Goal: Information Seeking & Learning: Find specific fact

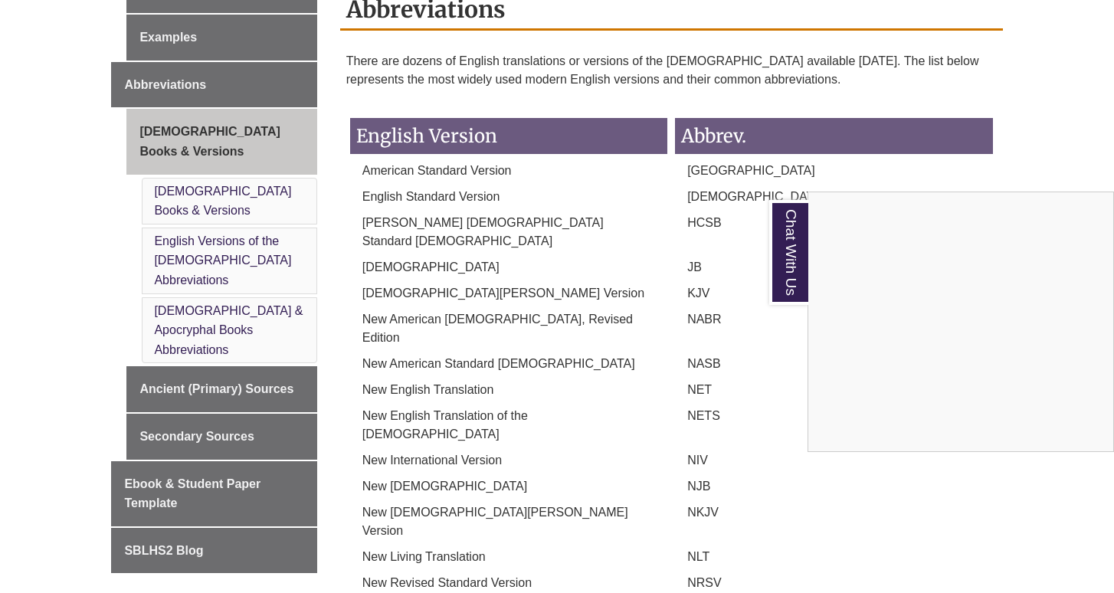
scroll to position [681, 0]
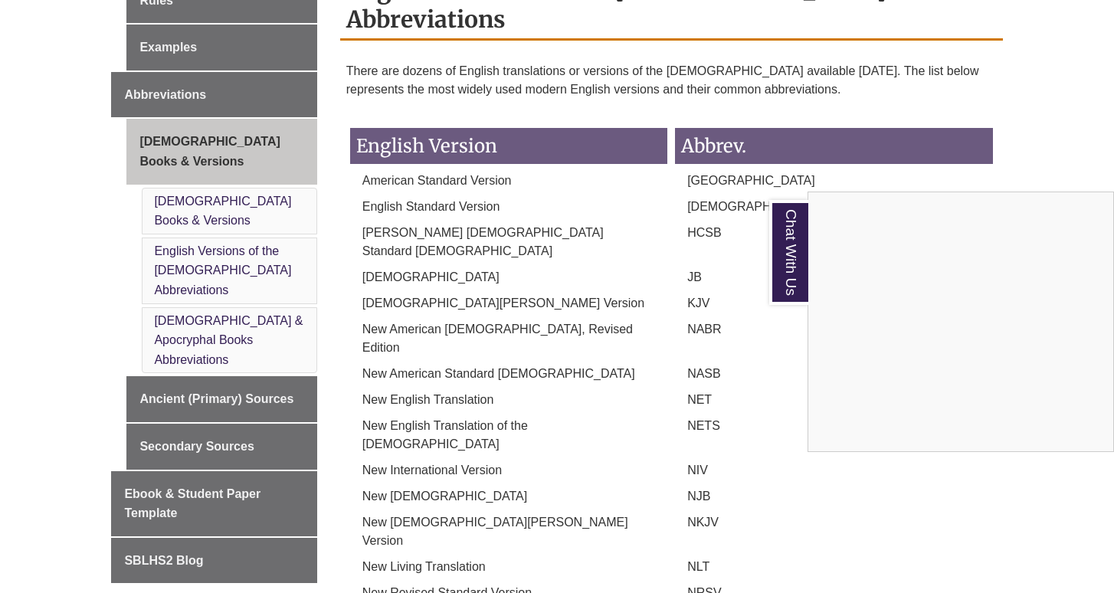
click at [418, 140] on div "Chat With Us" at bounding box center [557, 296] width 1114 height 593
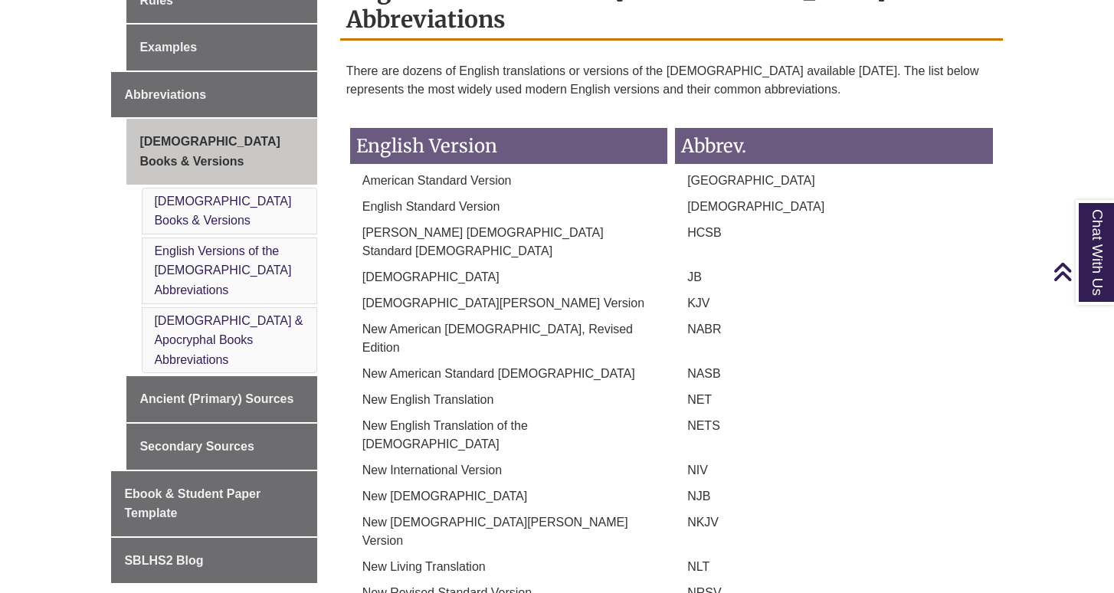
click at [188, 307] on li "[DEMOGRAPHIC_DATA] & Apocryphal Books Abbreviations" at bounding box center [229, 340] width 175 height 67
click at [193, 314] on link "[DEMOGRAPHIC_DATA] & Apocryphal Books Abbreviations" at bounding box center [228, 340] width 149 height 52
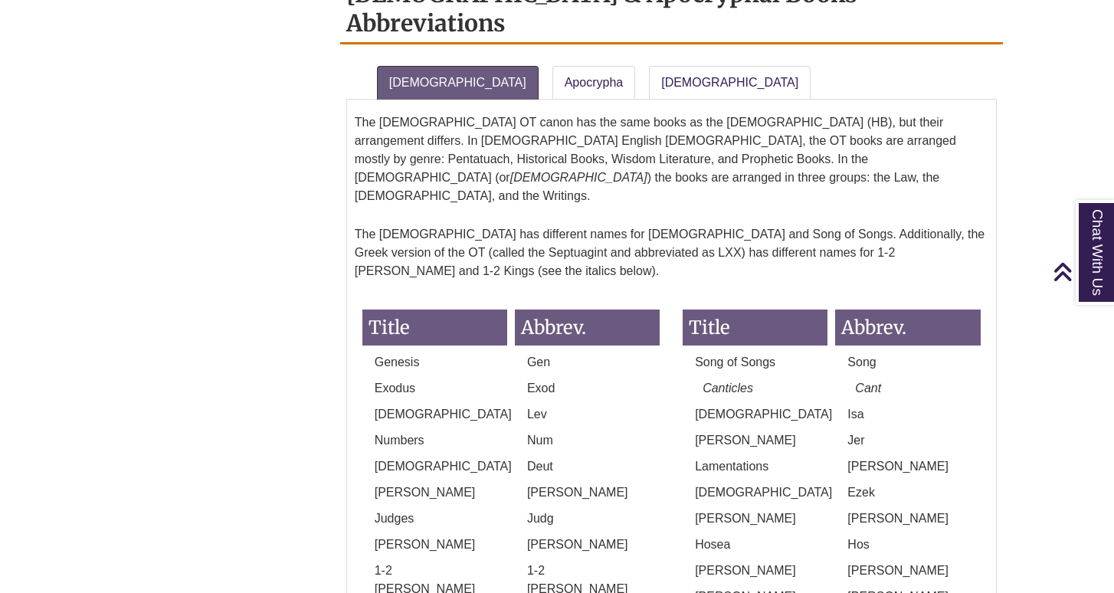
scroll to position [1402, 0]
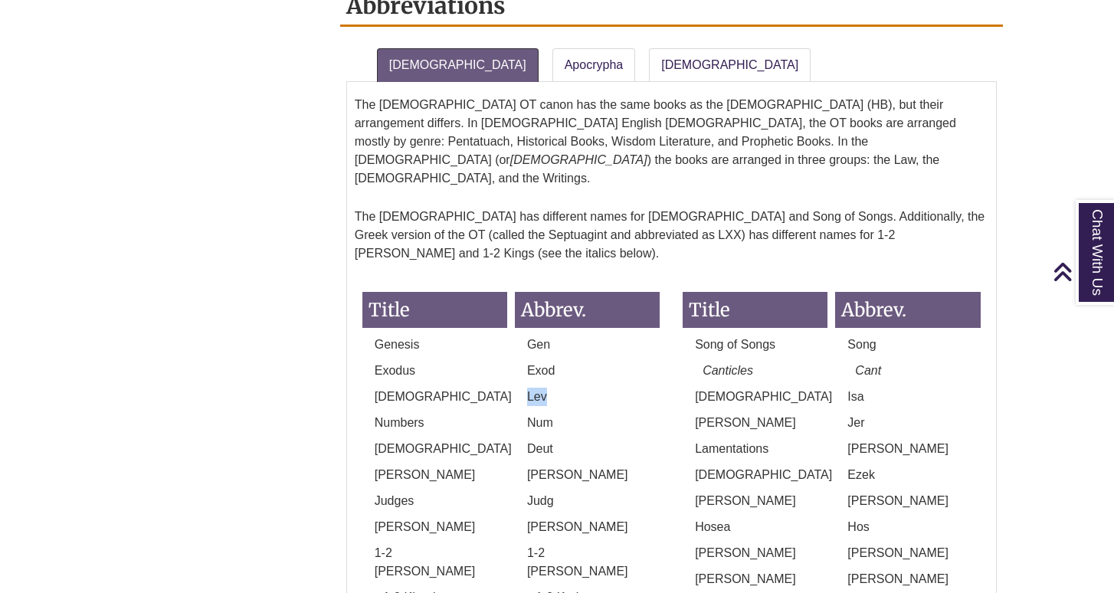
drag, startPoint x: 528, startPoint y: 210, endPoint x: 566, endPoint y: 210, distance: 37.6
click at [566, 388] on p "Lev" at bounding box center [587, 397] width 145 height 18
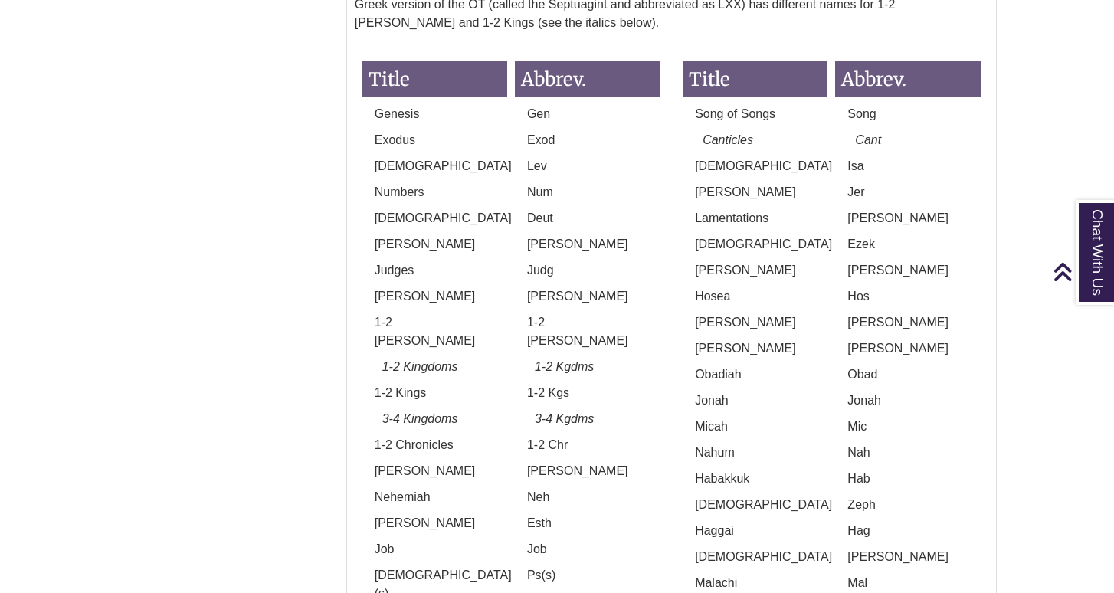
scroll to position [1354, 0]
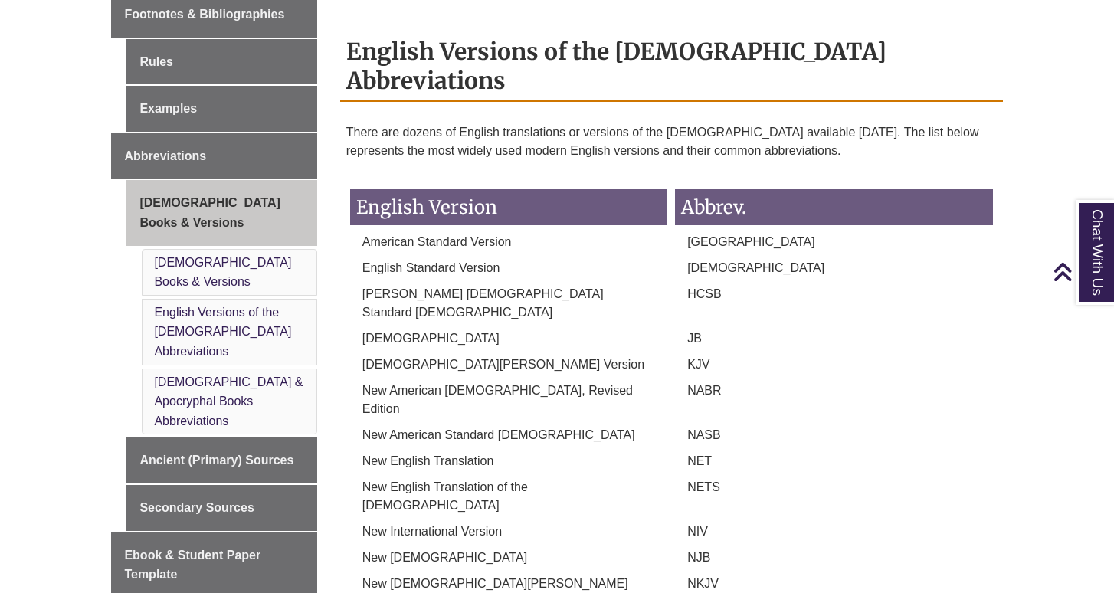
scroll to position [621, 0]
click at [192, 305] on link "English Versions of the [DEMOGRAPHIC_DATA] Abbreviations" at bounding box center [222, 331] width 137 height 52
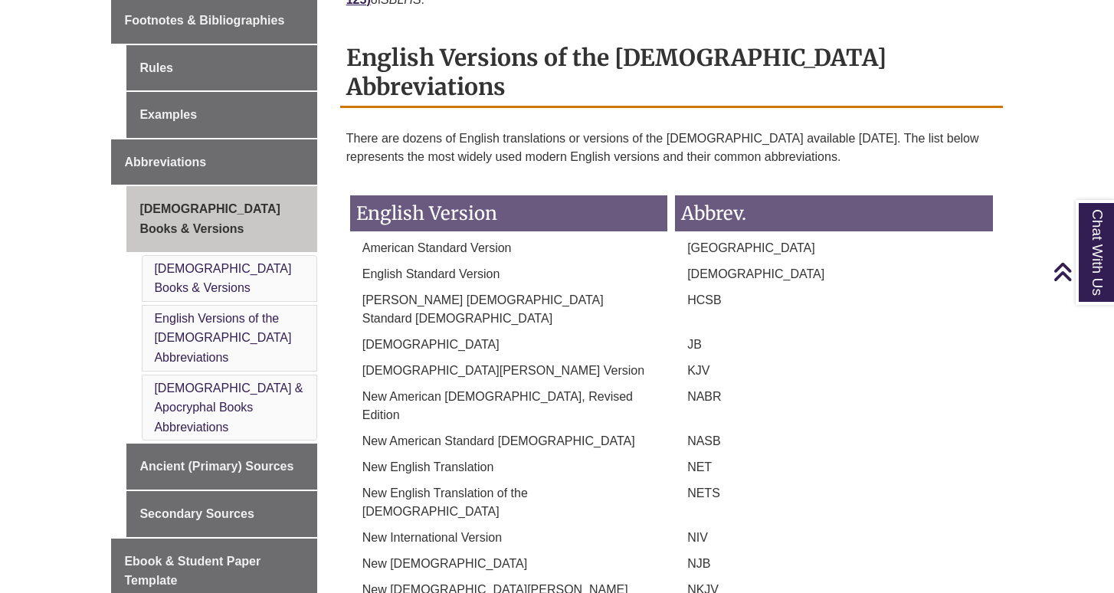
click at [205, 375] on li "[DEMOGRAPHIC_DATA] & Apocryphal Books Abbreviations" at bounding box center [229, 408] width 175 height 67
click at [233, 382] on link "[DEMOGRAPHIC_DATA] & Apocryphal Books Abbreviations" at bounding box center [228, 408] width 149 height 52
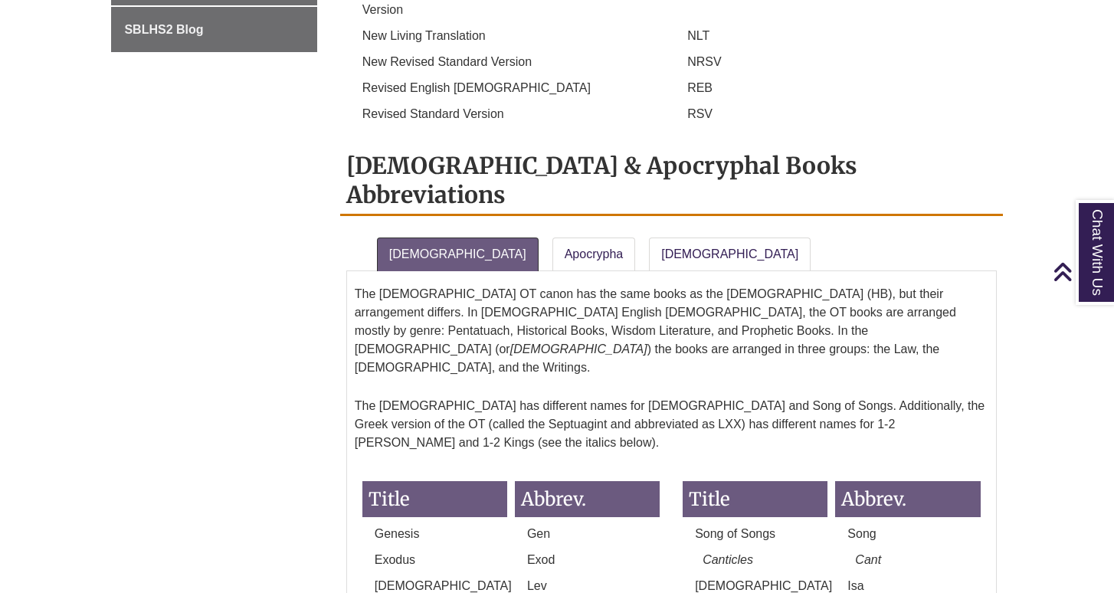
scroll to position [1177, 0]
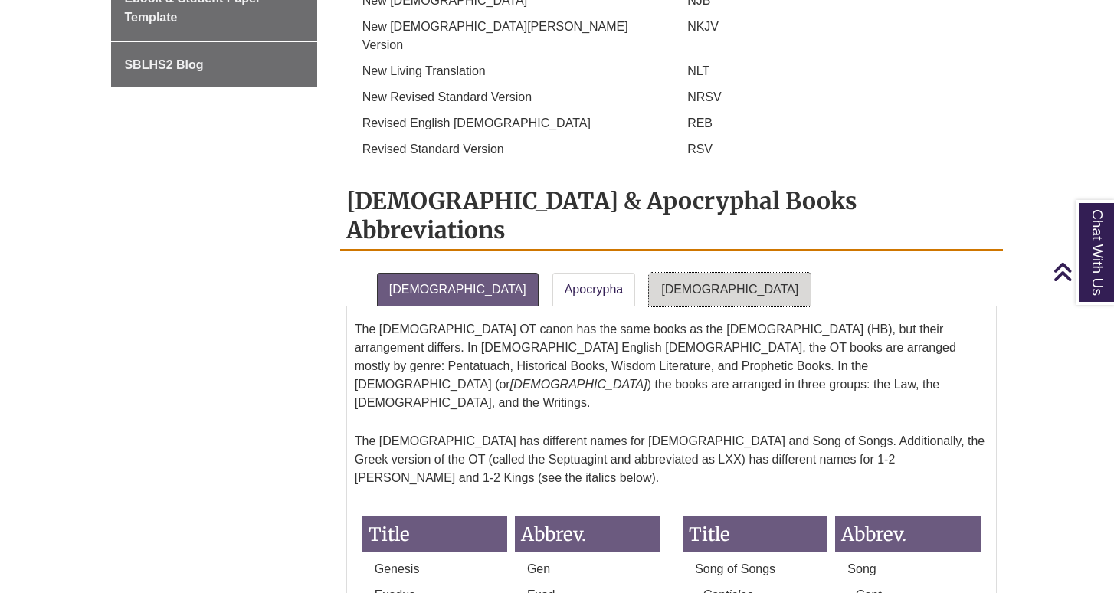
click at [649, 273] on link "[DEMOGRAPHIC_DATA]" at bounding box center [730, 290] width 162 height 34
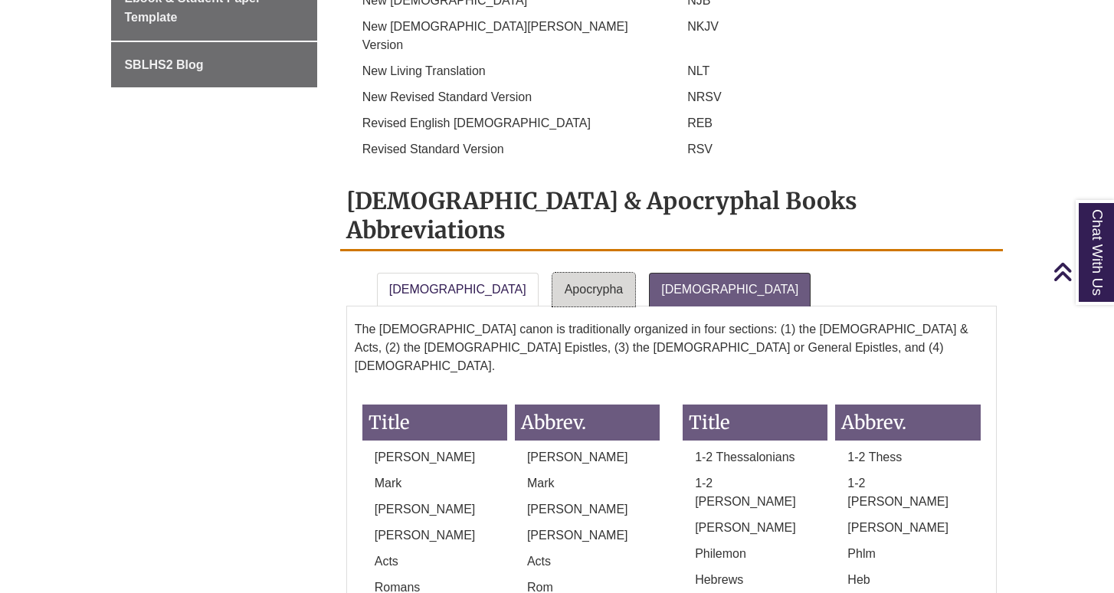
click at [560, 273] on link "Apocrypha" at bounding box center [595, 290] width 84 height 34
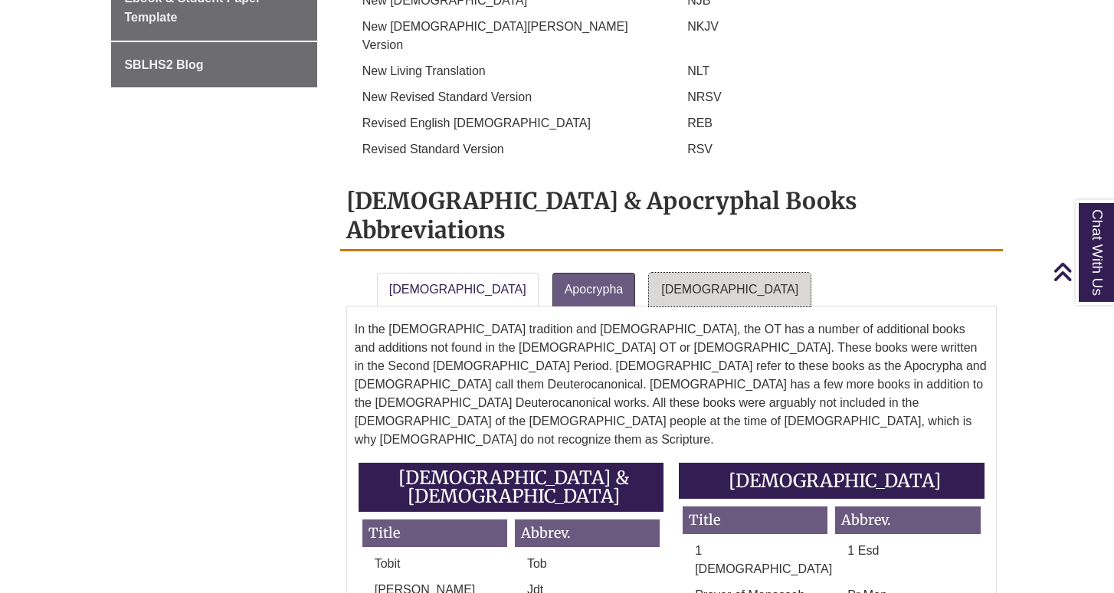
click at [649, 273] on link "[DEMOGRAPHIC_DATA]" at bounding box center [730, 290] width 162 height 34
